Goal: Task Accomplishment & Management: Use online tool/utility

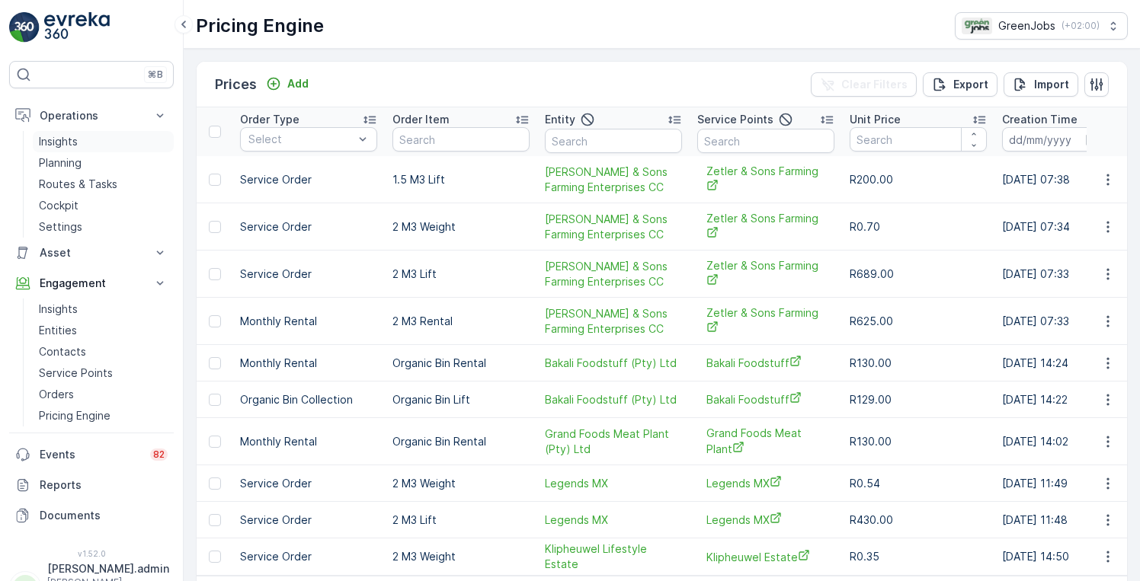
click at [64, 143] on p "Insights" at bounding box center [58, 141] width 39 height 15
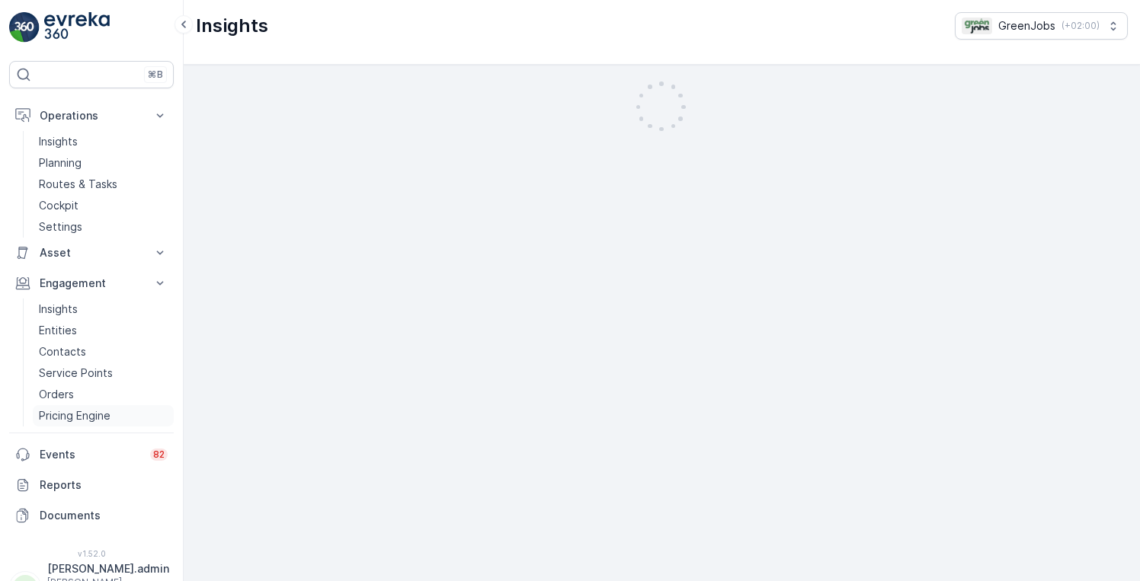
click at [69, 416] on p "Pricing Engine" at bounding box center [75, 415] width 72 height 15
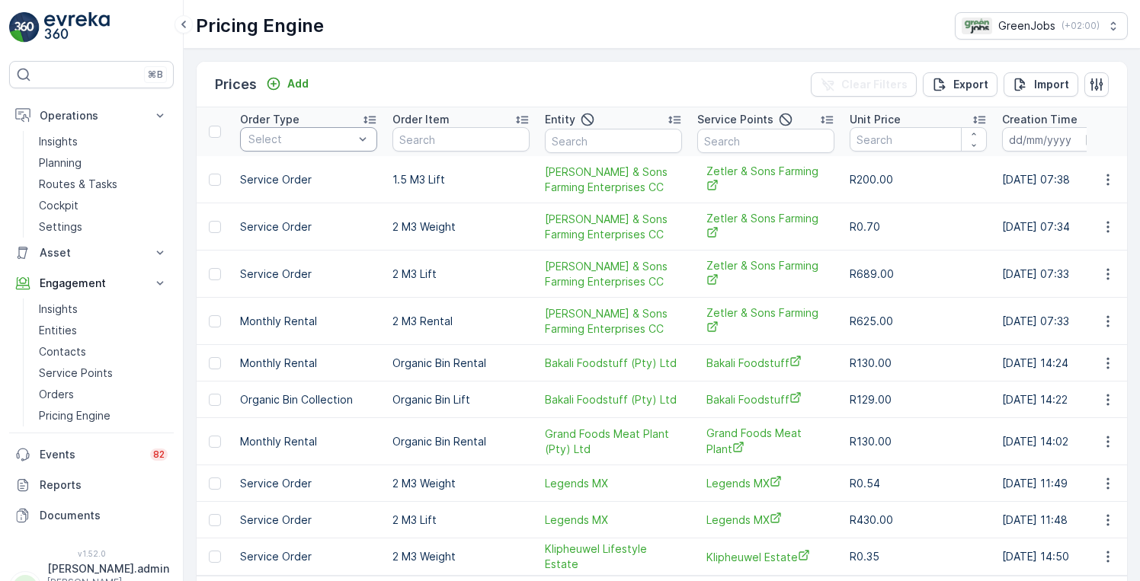
click at [370, 137] on div "Select" at bounding box center [308, 139] width 137 height 24
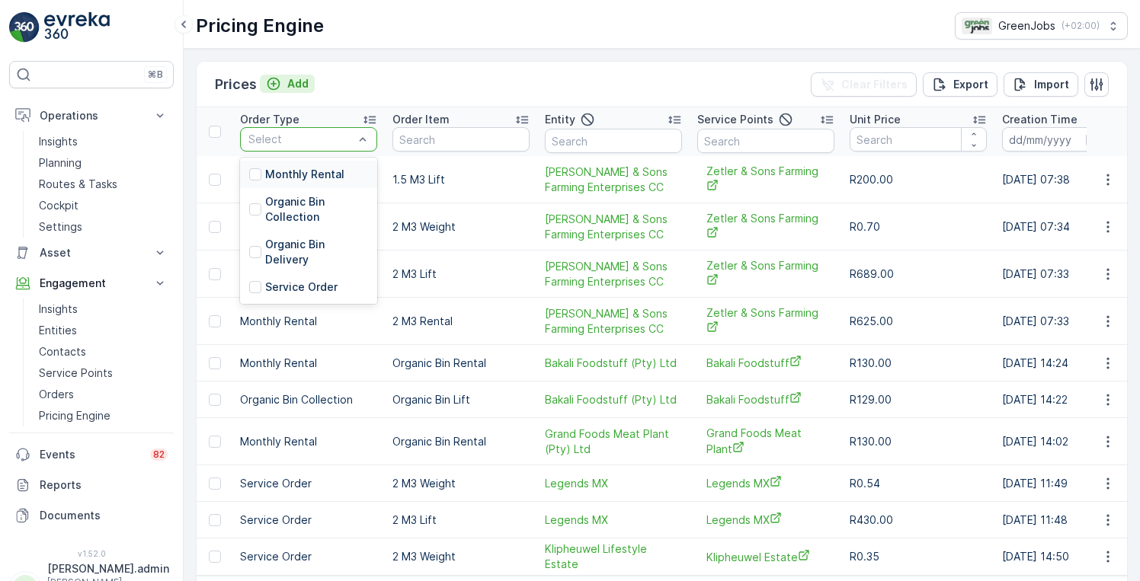
click at [299, 82] on p "Add" at bounding box center [297, 83] width 21 height 15
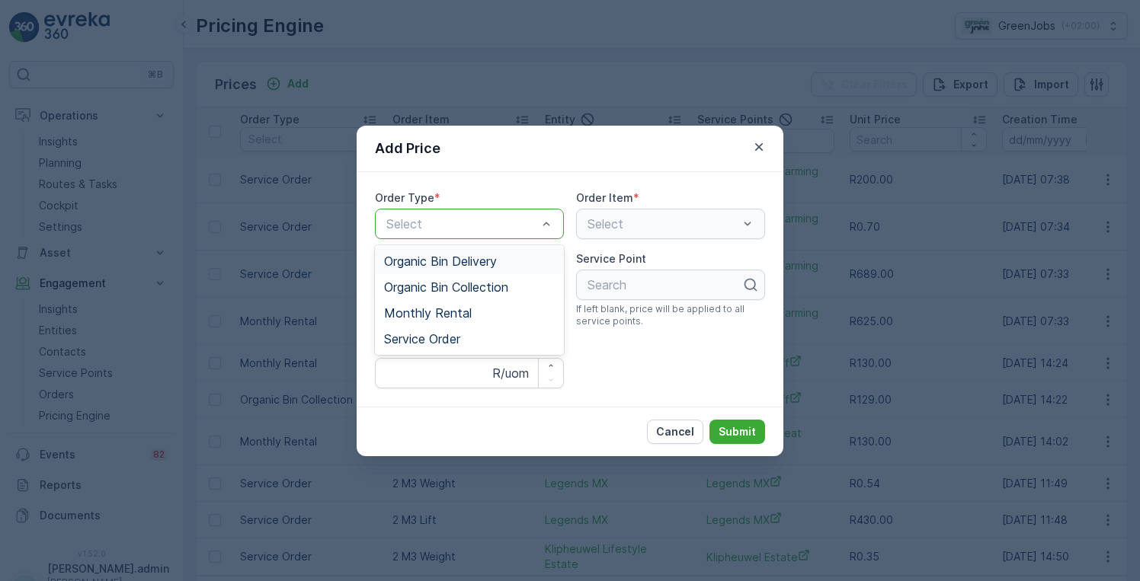
click at [749, 226] on div "Select" at bounding box center [670, 224] width 189 height 30
click at [747, 221] on div "Select" at bounding box center [670, 224] width 189 height 30
click at [485, 283] on span "Organic Bin Collection" at bounding box center [446, 287] width 124 height 14
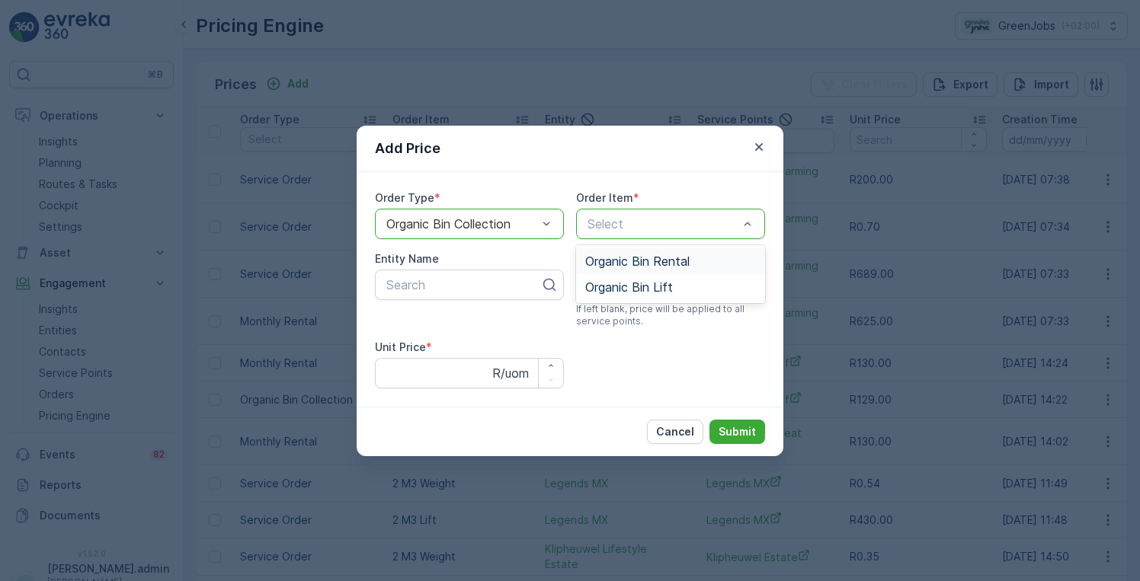
click at [554, 219] on div "Organic Bin Collection" at bounding box center [469, 224] width 189 height 30
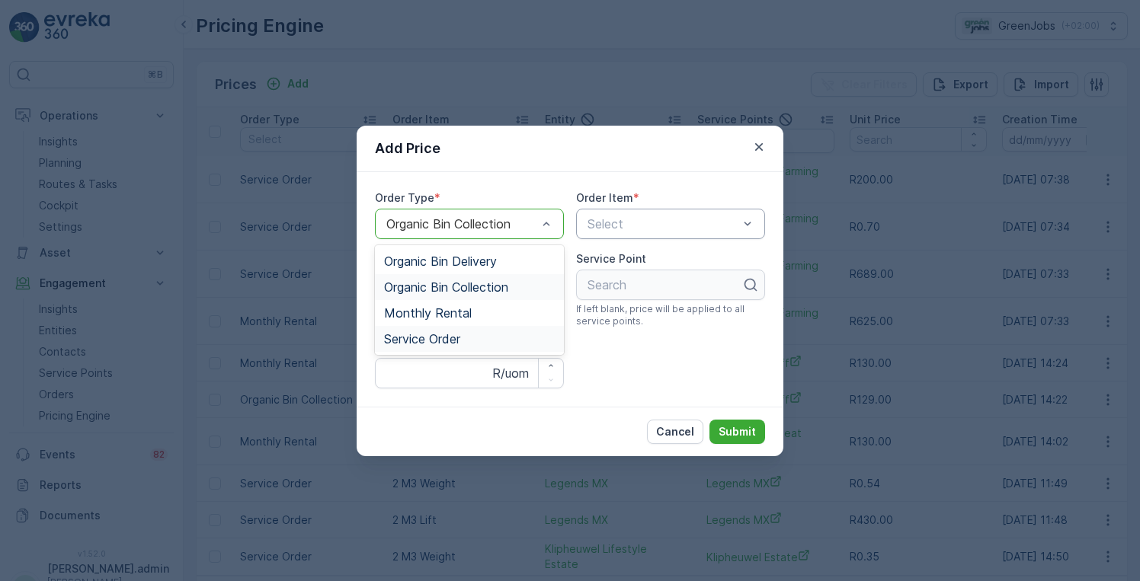
click at [435, 337] on span "Service Order" at bounding box center [422, 339] width 76 height 14
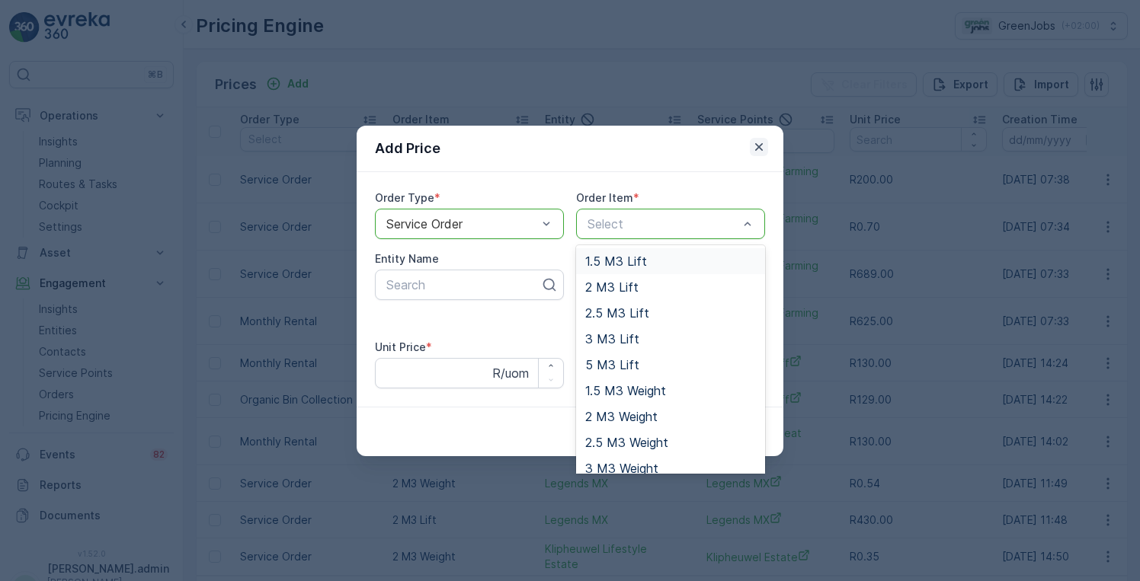
click at [751, 149] on button "button" at bounding box center [759, 147] width 18 height 18
